Goal: Task Accomplishment & Management: Use online tool/utility

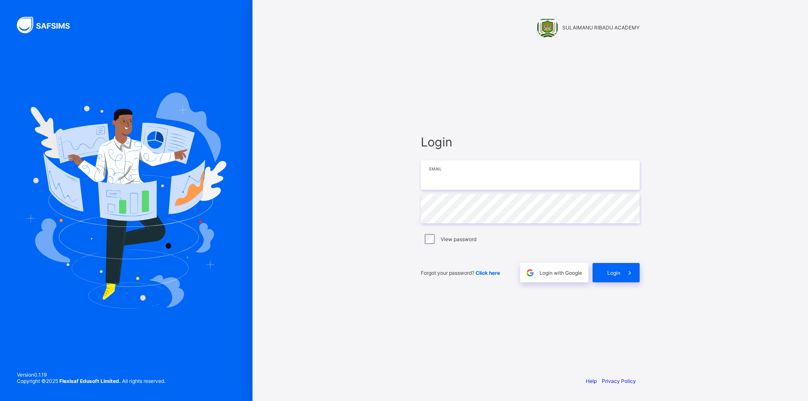
click at [478, 178] on input "email" at bounding box center [530, 174] width 219 height 29
type input "**********"
click at [605, 274] on div "Login" at bounding box center [616, 272] width 47 height 19
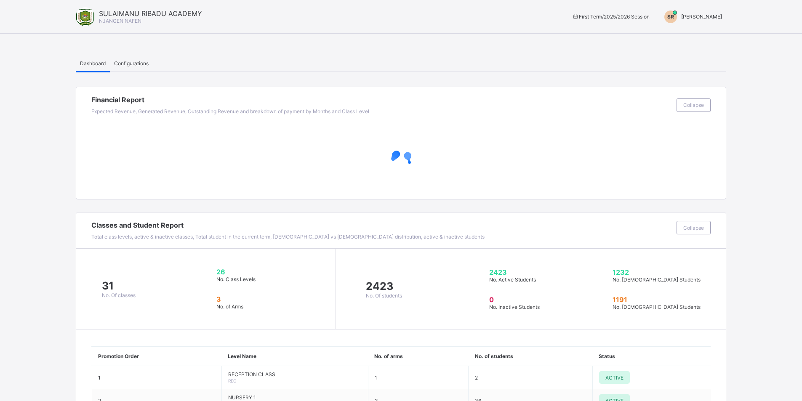
click at [692, 16] on span "[PERSON_NAME]" at bounding box center [701, 16] width 41 height 6
click at [692, 34] on span "Switch to Admin View" at bounding box center [690, 36] width 64 height 10
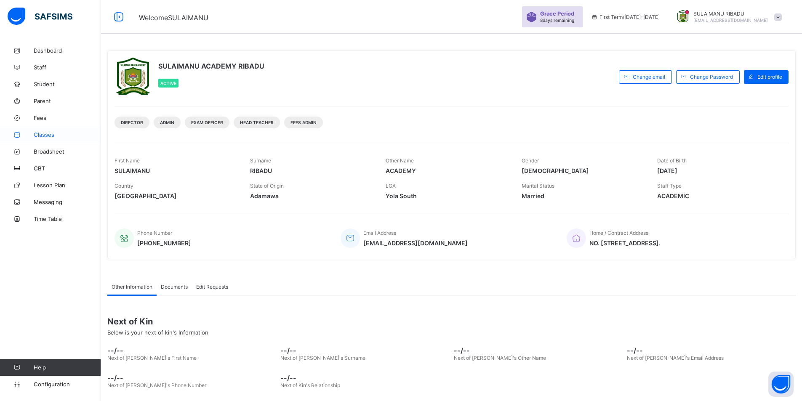
click at [50, 133] on span "Classes" at bounding box center [67, 134] width 67 height 7
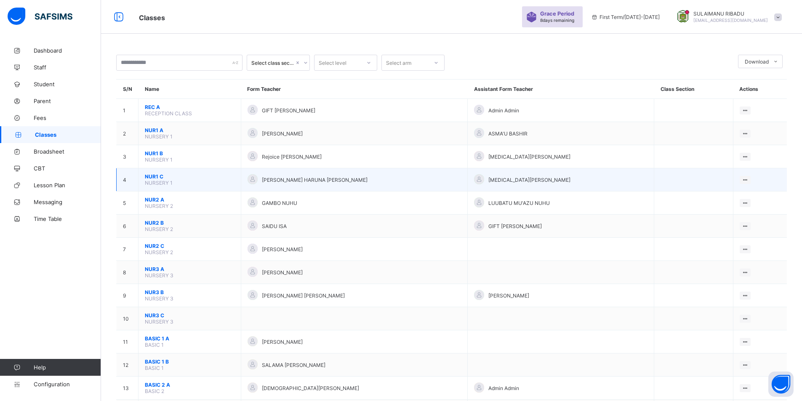
click at [178, 178] on span "NUR1 C" at bounding box center [190, 176] width 90 height 6
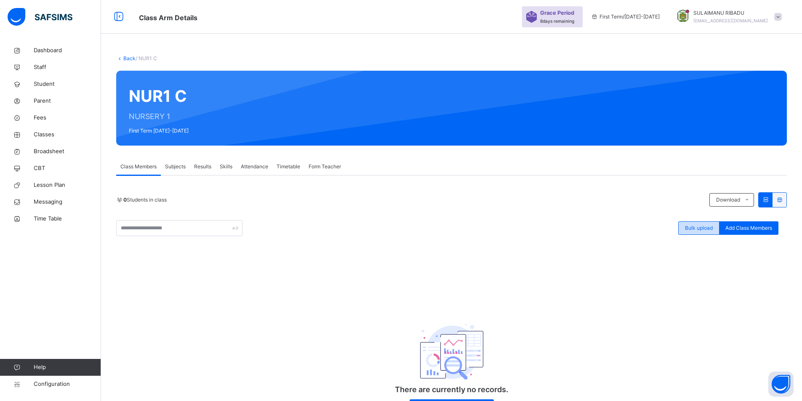
click at [710, 229] on span "Bulk upload" at bounding box center [699, 228] width 28 height 8
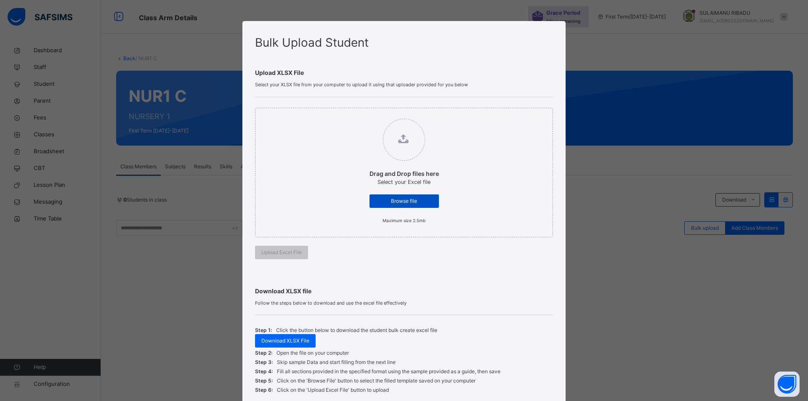
click at [405, 202] on span "Browse file" at bounding box center [404, 201] width 57 height 8
click at [361, 114] on input "Drag and Drop files here Select your Excel file Browse file Maximum size 2.5mb" at bounding box center [361, 114] width 0 height 0
type input "**********"
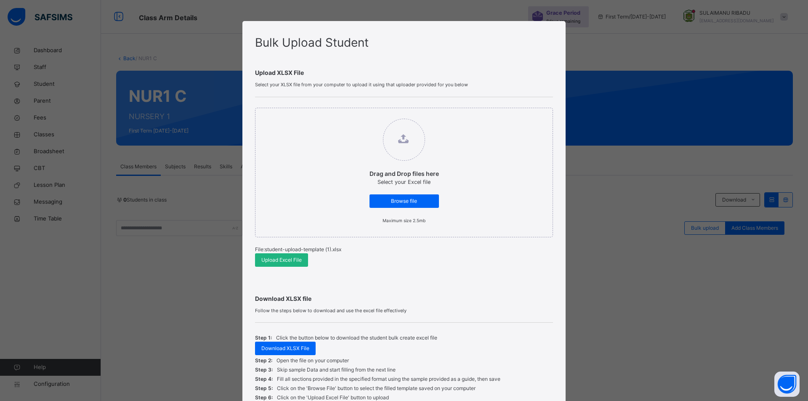
click at [292, 255] on div "Upload Excel File" at bounding box center [281, 259] width 53 height 13
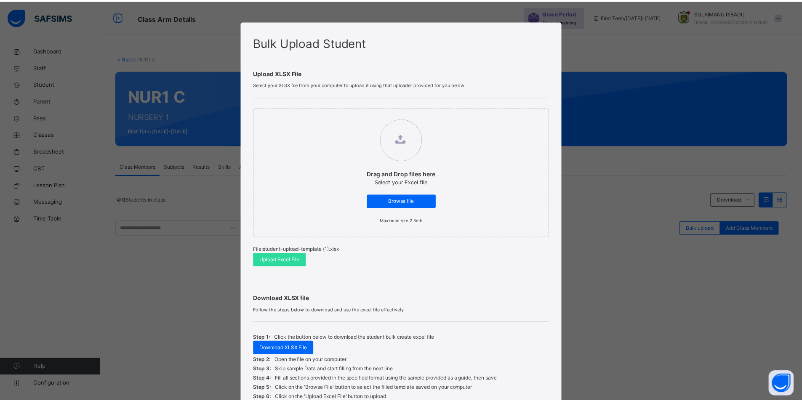
scroll to position [76, 0]
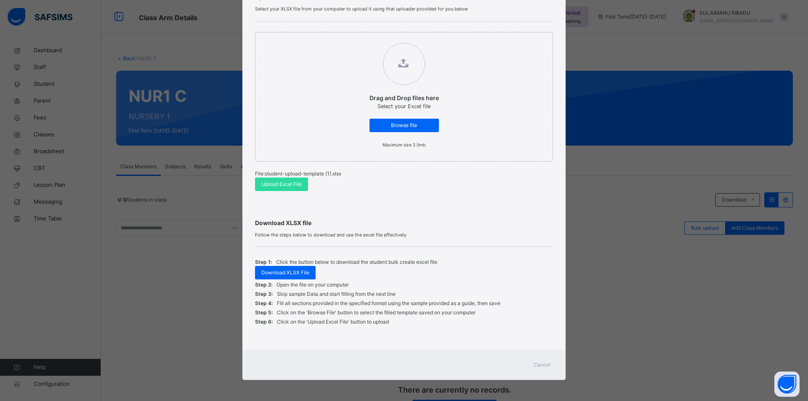
click at [545, 367] on span "Cancel" at bounding box center [542, 365] width 17 height 8
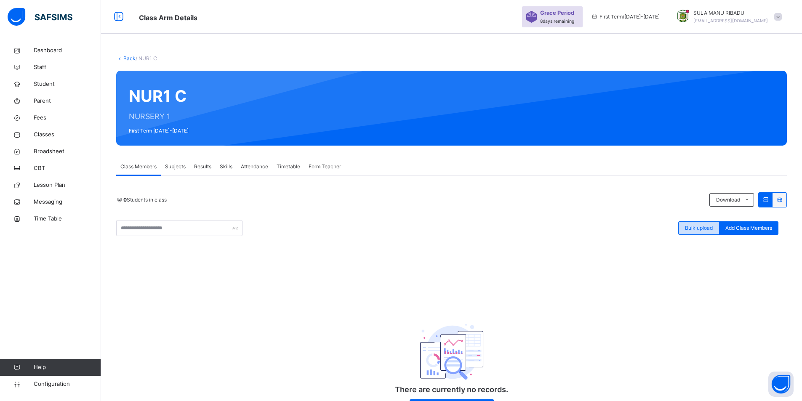
click at [713, 226] on span "Bulk upload" at bounding box center [699, 228] width 28 height 8
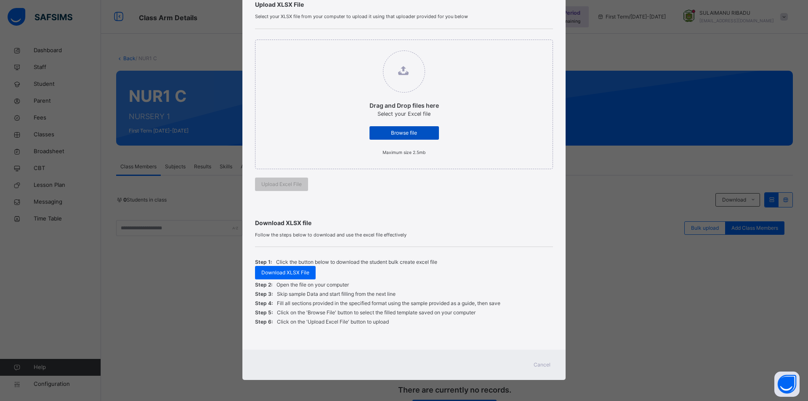
click at [414, 131] on span "Browse file" at bounding box center [404, 133] width 57 height 8
click at [361, 46] on input "Drag and Drop files here Select your Excel file Browse file Maximum size 2.5mb" at bounding box center [361, 46] width 0 height 0
click at [543, 363] on span "Cancel" at bounding box center [542, 365] width 17 height 8
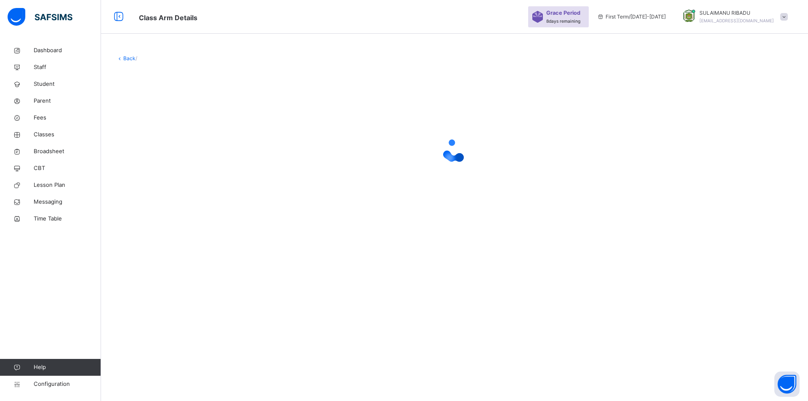
click at [266, 221] on div at bounding box center [454, 151] width 677 height 160
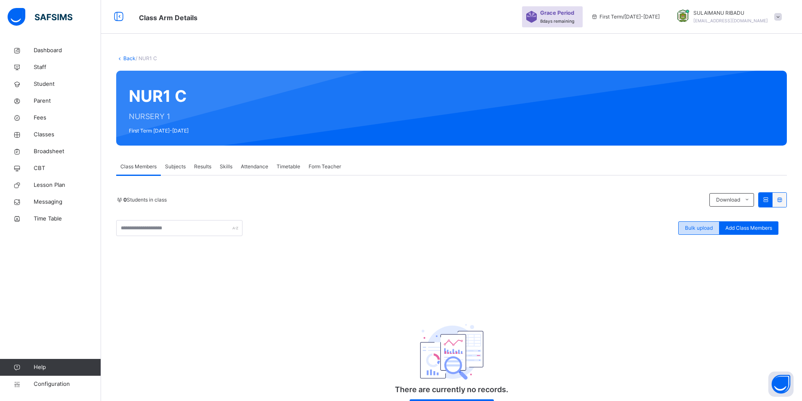
click at [696, 229] on span "Bulk upload" at bounding box center [699, 228] width 28 height 8
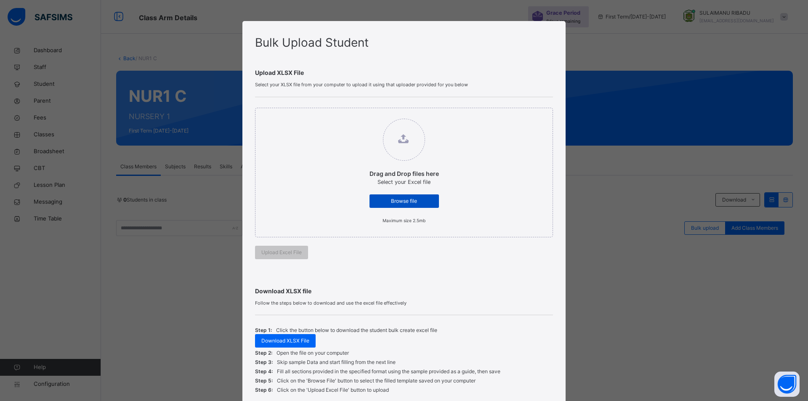
click at [406, 203] on span "Browse file" at bounding box center [404, 201] width 57 height 8
click at [361, 114] on input "Drag and Drop files here Select your Excel file Browse file Maximum size 2.5mb" at bounding box center [361, 114] width 0 height 0
type input "**********"
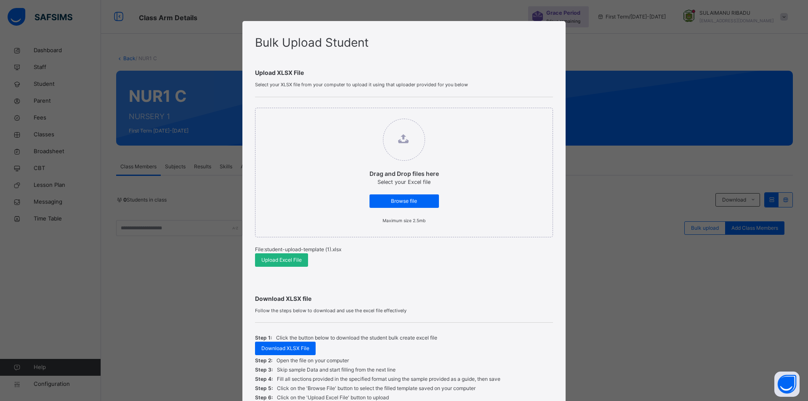
click at [293, 261] on span "Upload Excel File" at bounding box center [281, 260] width 40 height 8
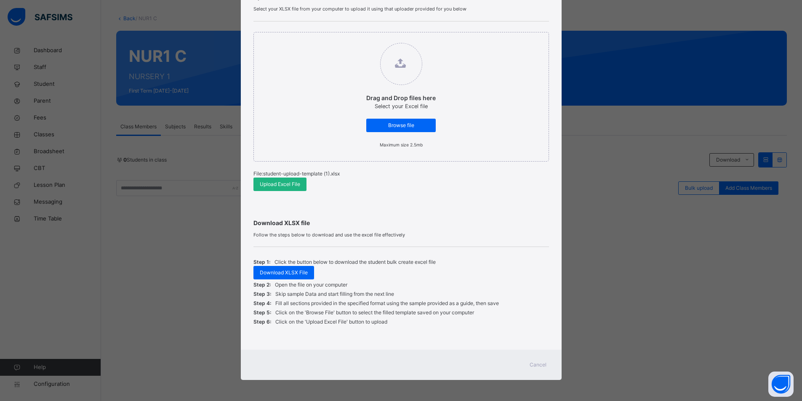
scroll to position [42, 0]
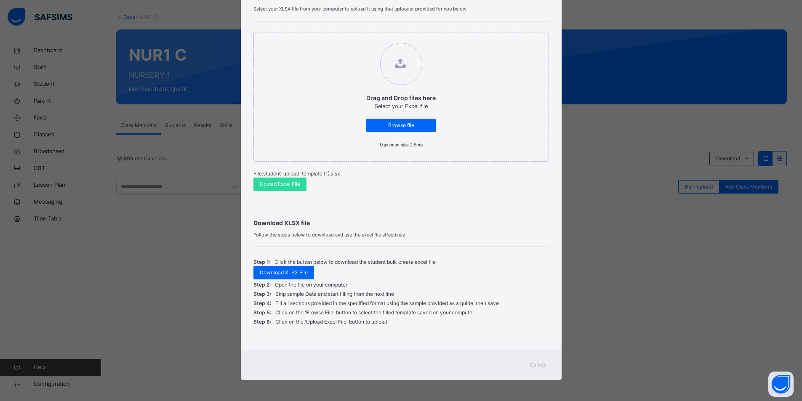
click at [542, 364] on span "Cancel" at bounding box center [537, 365] width 17 height 8
